Goal: Information Seeking & Learning: Check status

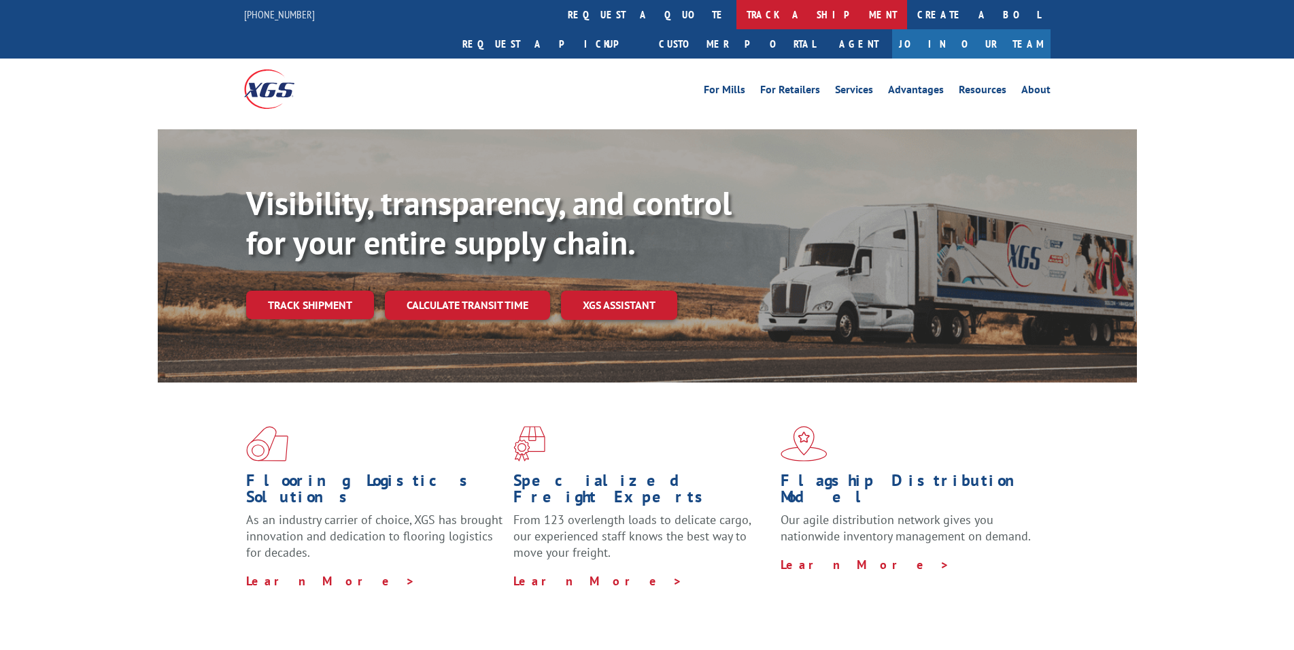
click at [737, 7] on link "track a shipment" at bounding box center [822, 14] width 171 height 29
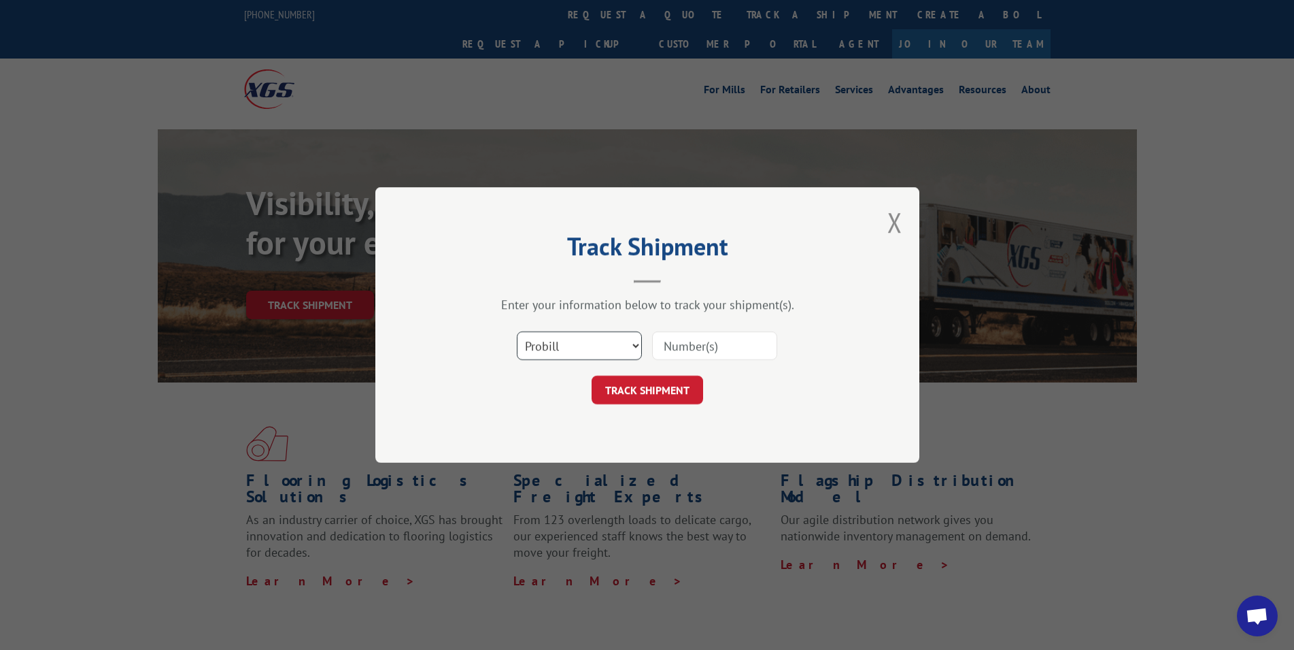
click at [517, 331] on select "Select category... Probill BOL PO" at bounding box center [579, 345] width 125 height 29
select select "bol"
click option "BOL" at bounding box center [0, 0] width 0 height 0
click at [715, 346] on input at bounding box center [714, 345] width 125 height 29
type input "362726"
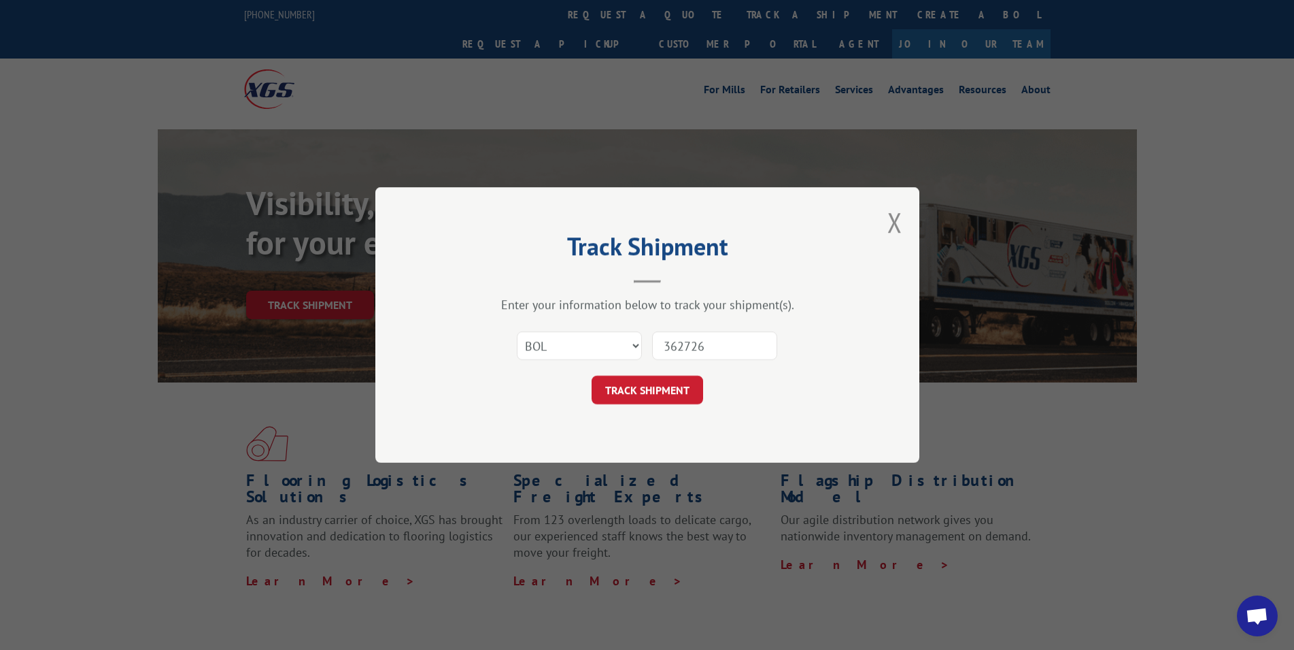
click button "TRACK SHIPMENT" at bounding box center [648, 389] width 112 height 29
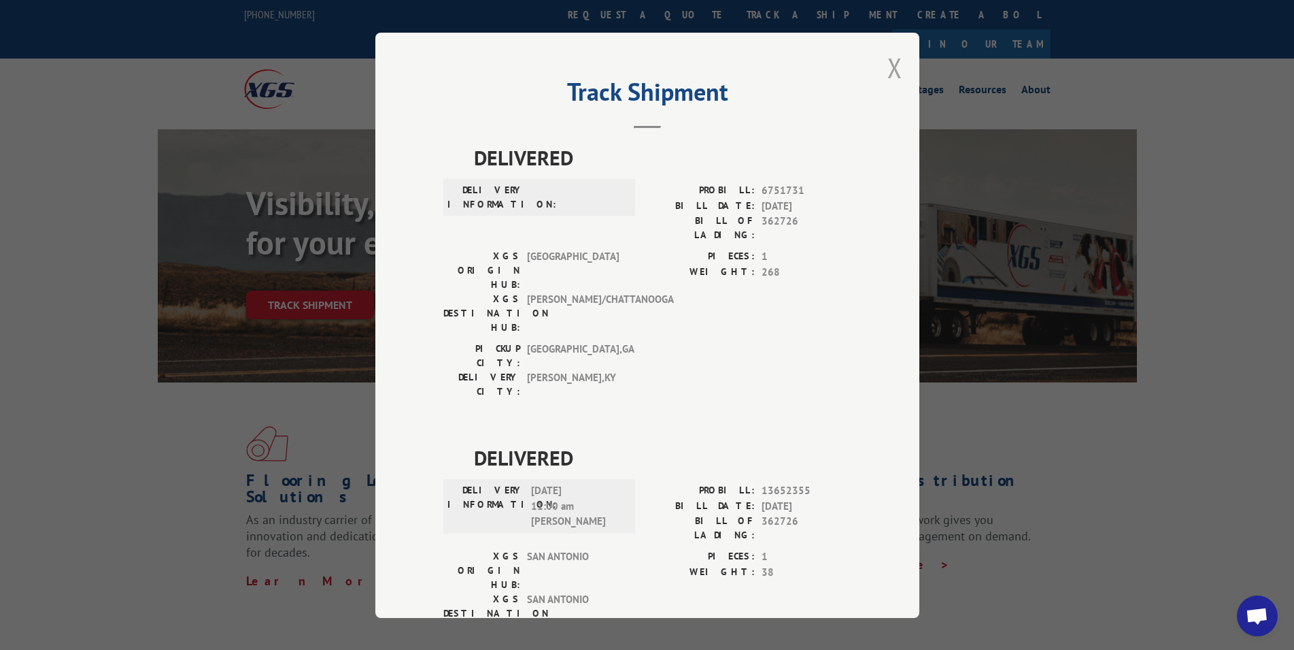
click at [888, 61] on button "Close modal" at bounding box center [895, 68] width 15 height 36
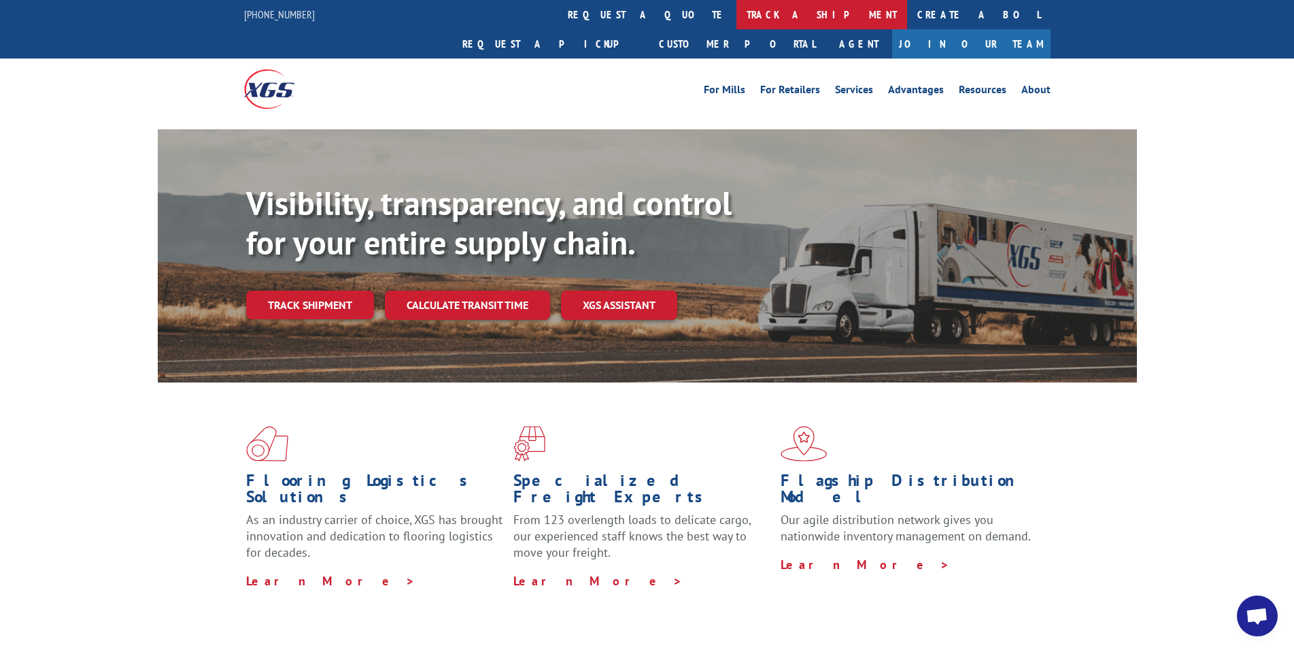
click at [737, 18] on link "track a shipment" at bounding box center [822, 14] width 171 height 29
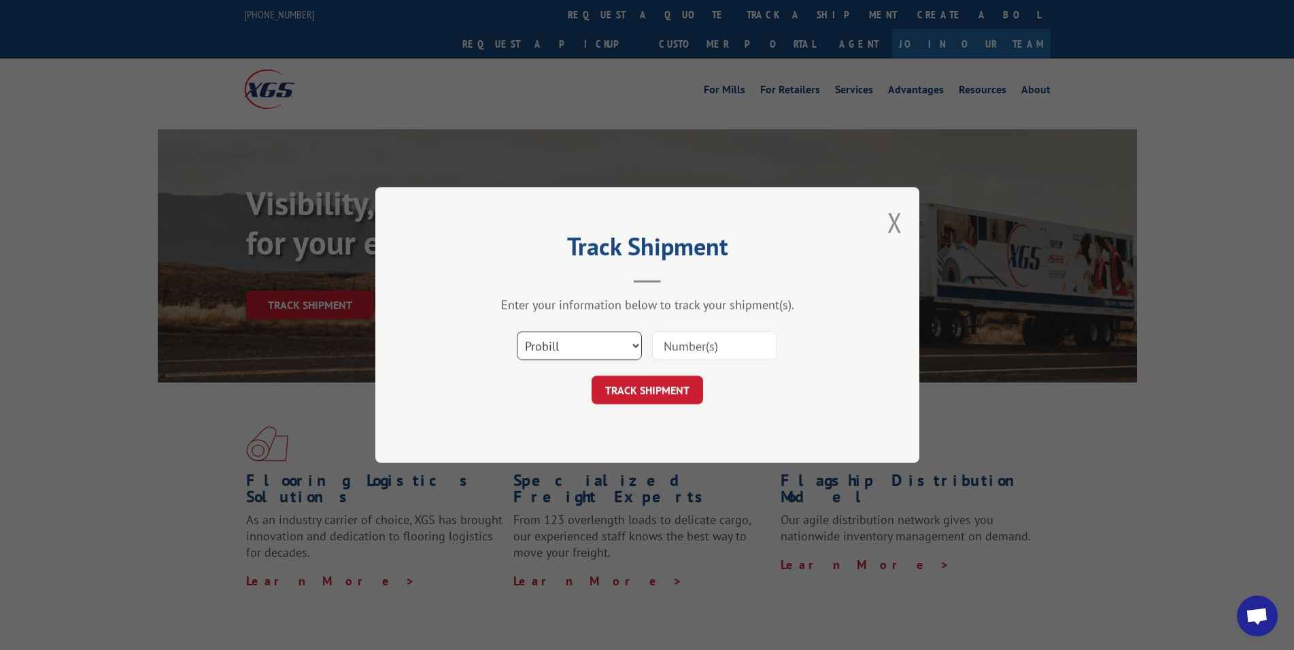
click at [517, 331] on select "Select category... Probill BOL PO" at bounding box center [579, 345] width 125 height 29
select select "bol"
click option "BOL" at bounding box center [0, 0] width 0 height 0
click at [716, 345] on input at bounding box center [714, 345] width 125 height 29
type input "362805"
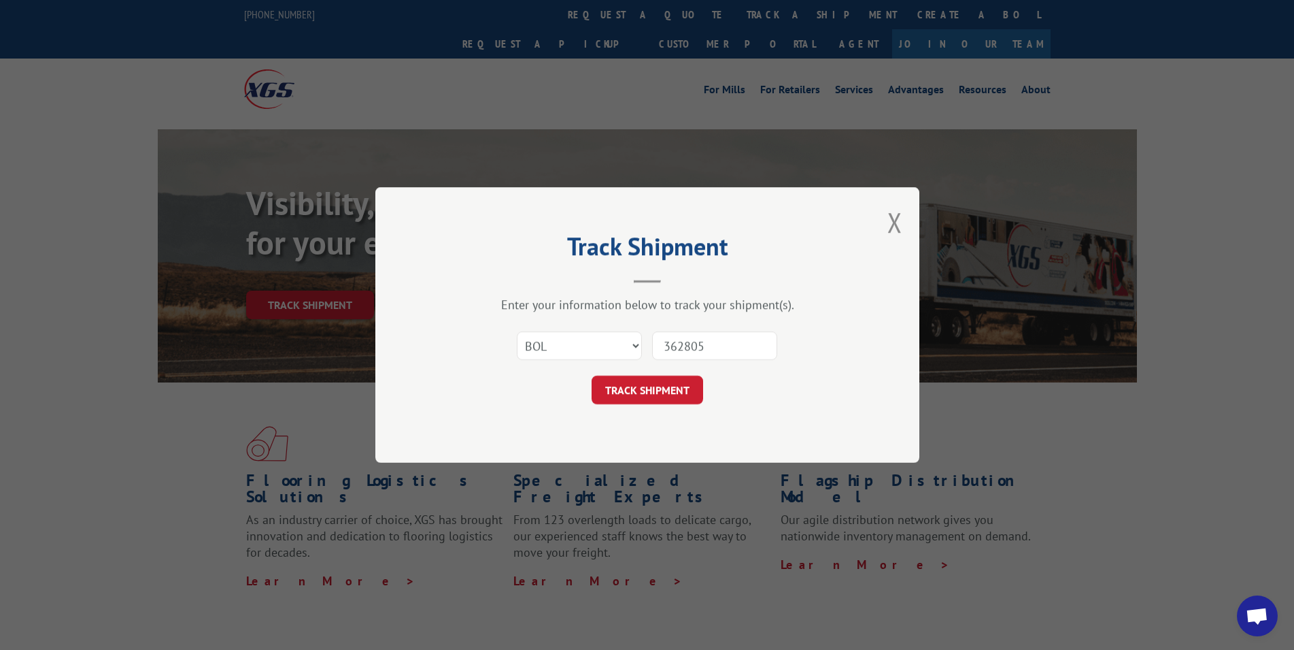
click button "TRACK SHIPMENT" at bounding box center [648, 389] width 112 height 29
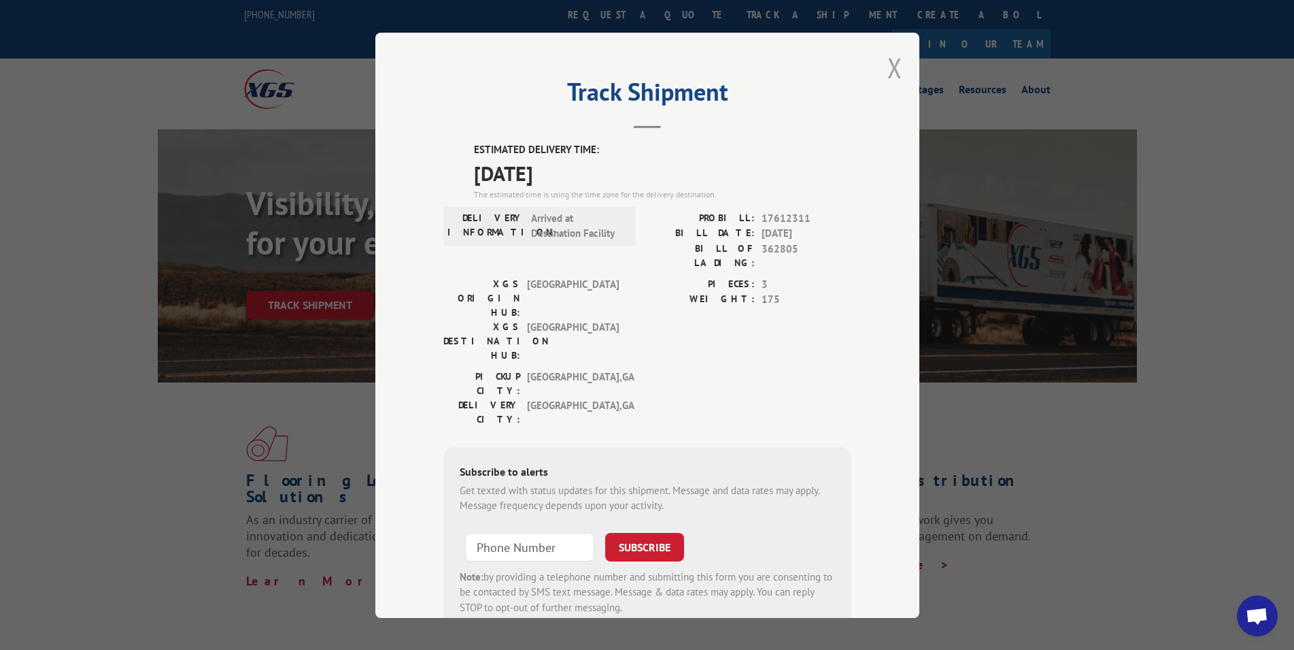
drag, startPoint x: 883, startPoint y: 65, endPoint x: 969, endPoint y: 8, distance: 103.0
click at [888, 65] on button "Close modal" at bounding box center [895, 68] width 15 height 36
